Goal: Task Accomplishment & Management: Manage account settings

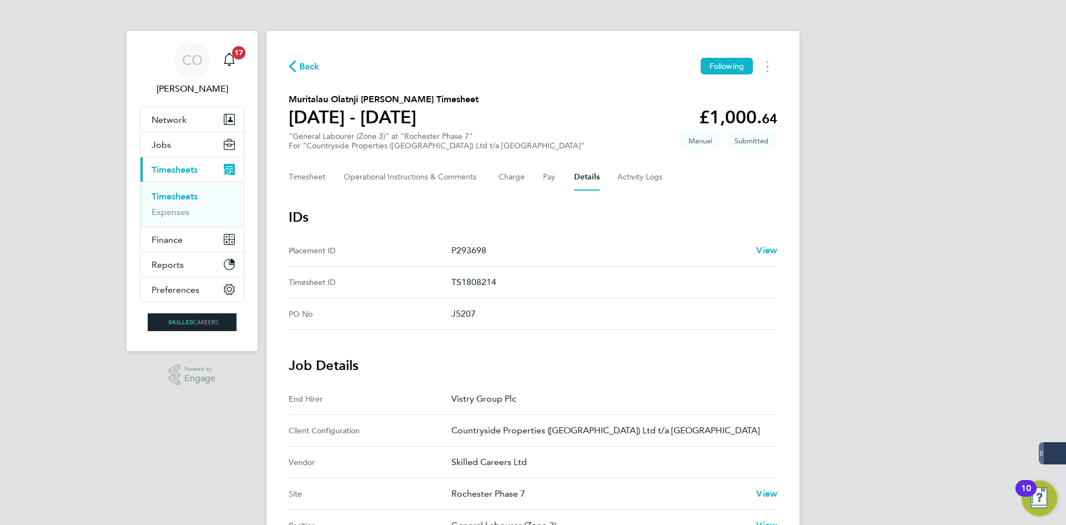
click at [314, 67] on span "Back" at bounding box center [309, 66] width 21 height 13
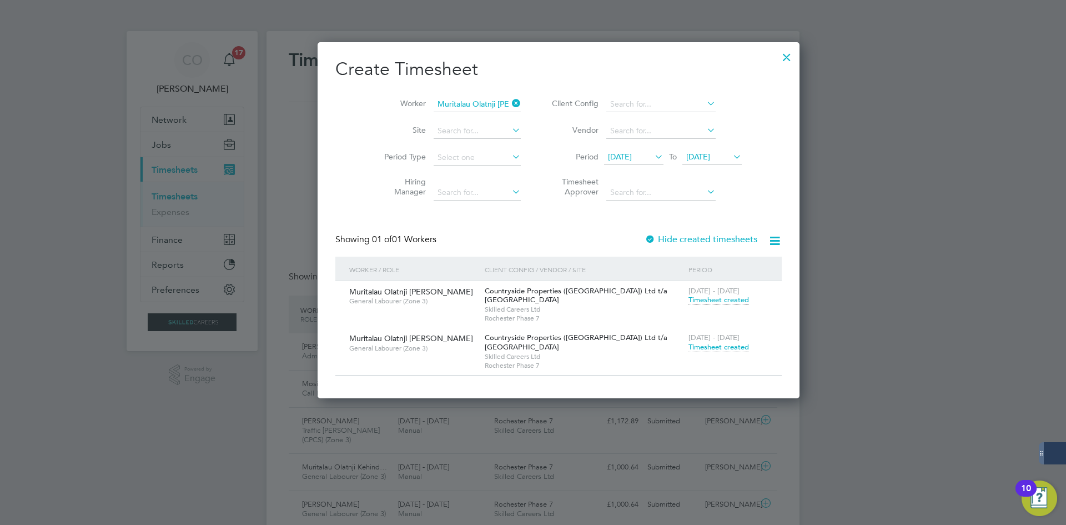
drag, startPoint x: 497, startPoint y: 99, endPoint x: 490, endPoint y: 99, distance: 6.7
click at [493, 99] on li "Worker Muritalau Olatnji [PERSON_NAME]" at bounding box center [448, 104] width 173 height 27
click at [510, 101] on icon at bounding box center [510, 104] width 0 height 16
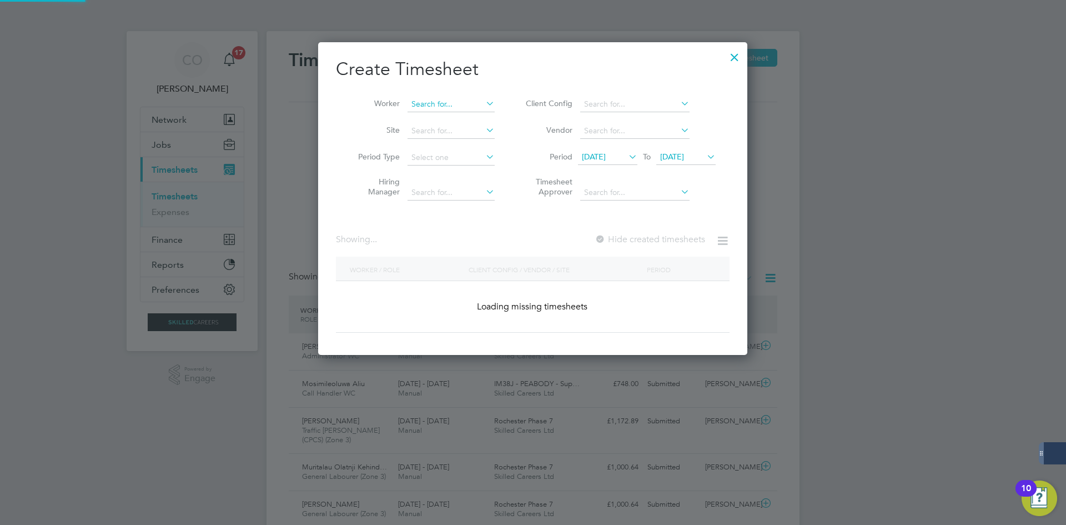
click at [465, 101] on input at bounding box center [451, 105] width 87 height 16
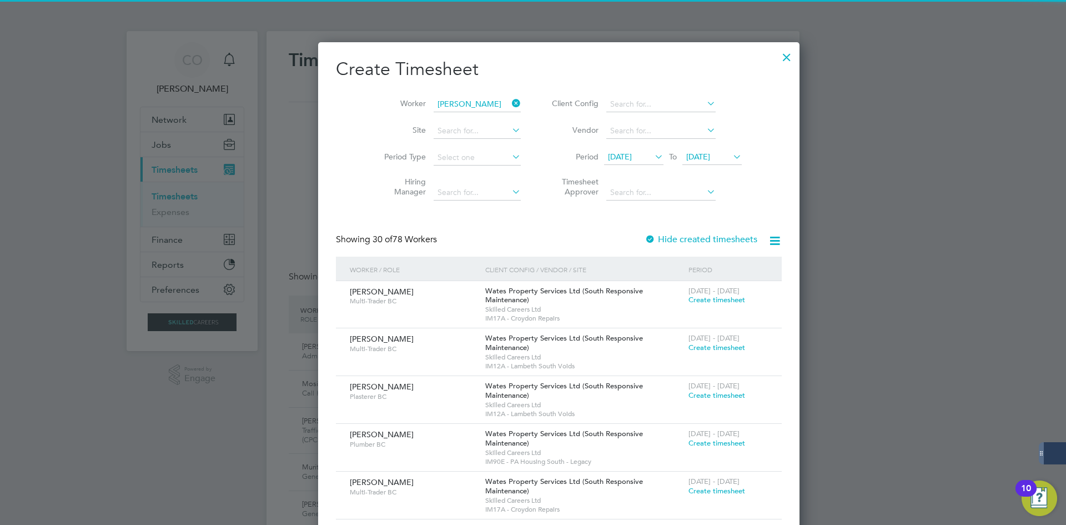
click at [468, 114] on li "[PERSON_NAME]" at bounding box center [477, 119] width 140 height 15
type input "[PERSON_NAME]"
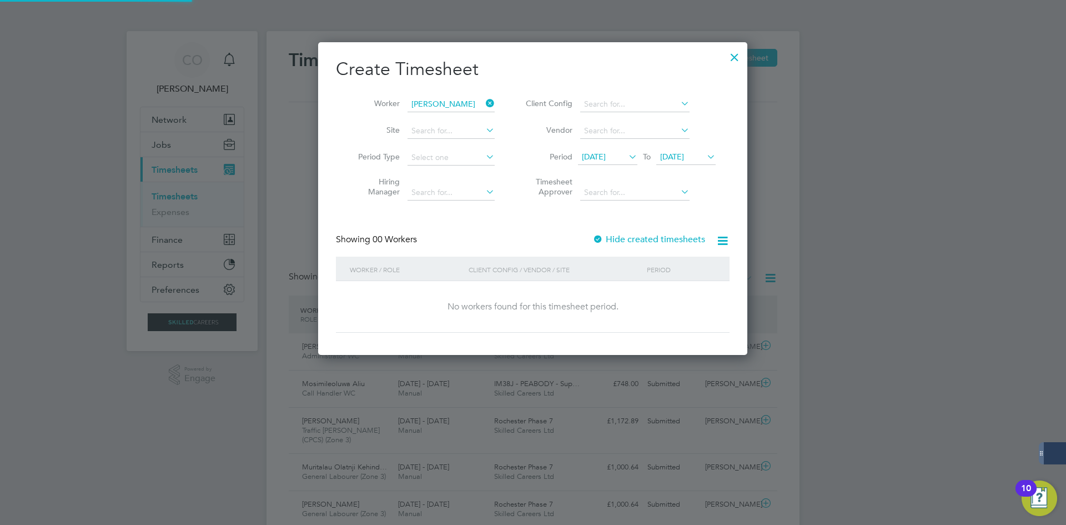
scroll to position [313, 430]
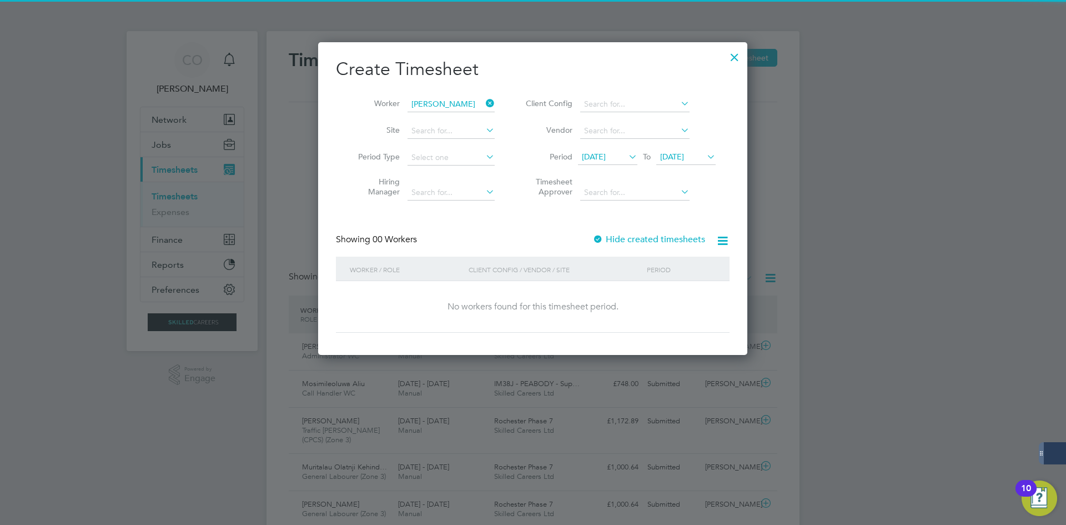
click at [644, 242] on label "Hide created timesheets" at bounding box center [648, 239] width 113 height 11
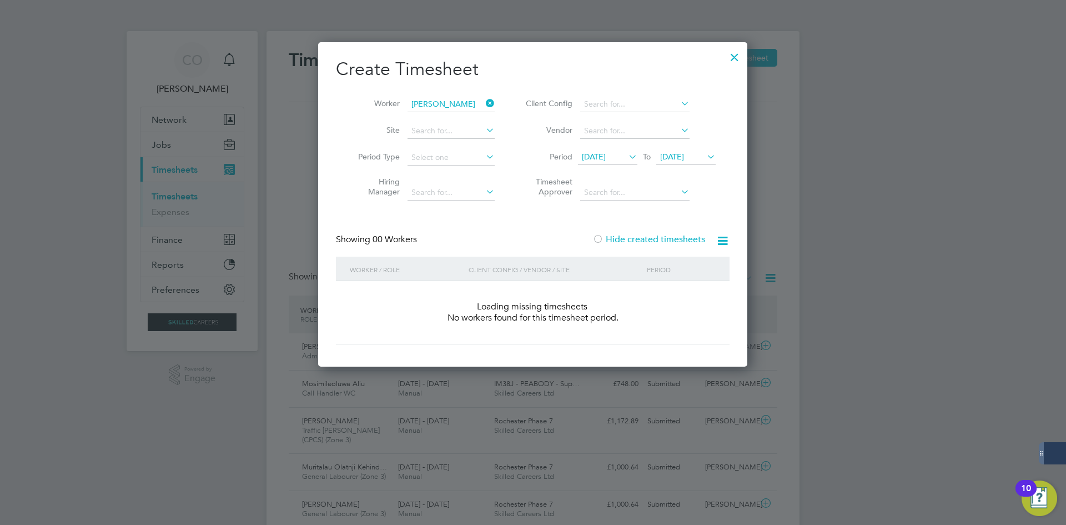
click at [645, 242] on label "Hide created timesheets" at bounding box center [648, 239] width 113 height 11
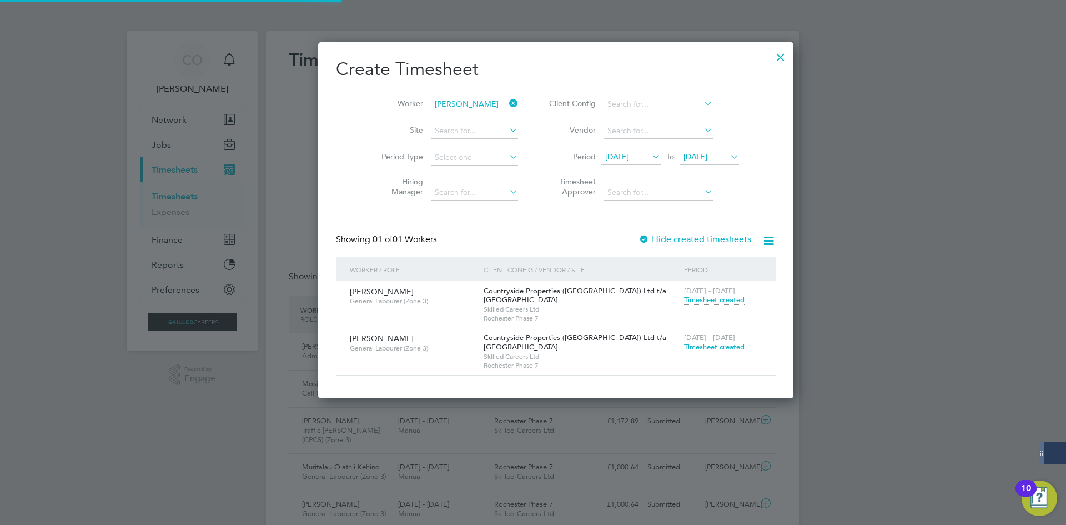
scroll to position [356, 430]
click at [684, 344] on span "Timesheet created" at bounding box center [714, 347] width 61 height 10
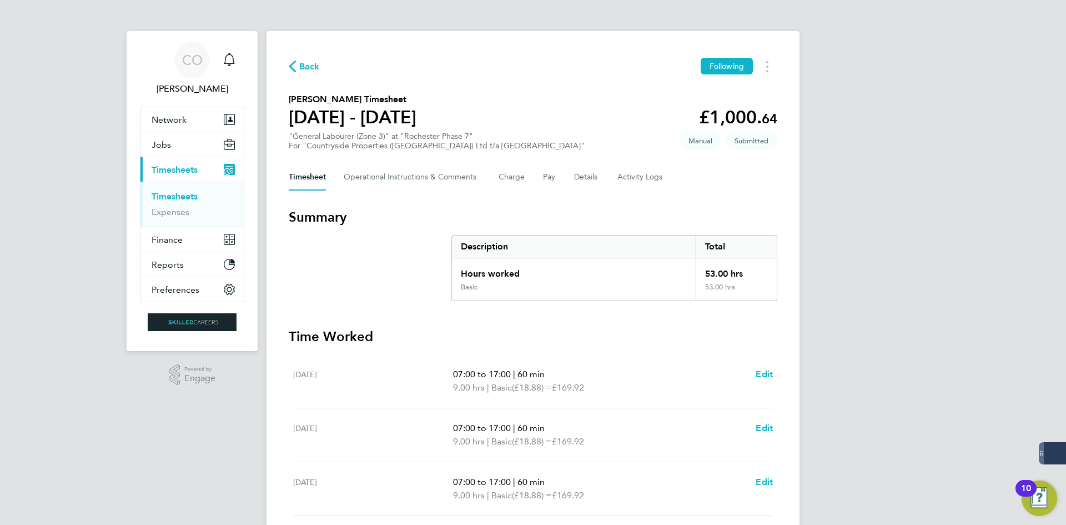
click at [310, 69] on span "Back" at bounding box center [309, 66] width 21 height 13
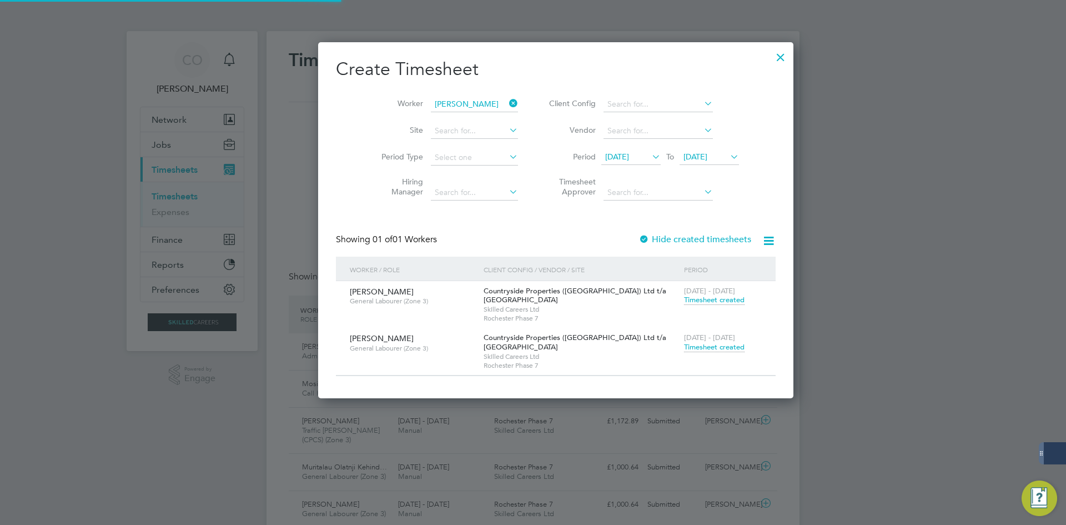
scroll to position [28, 97]
